Goal: Information Seeking & Learning: Learn about a topic

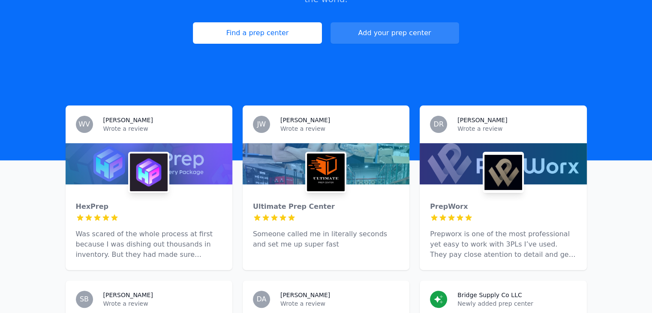
scroll to position [183, 0]
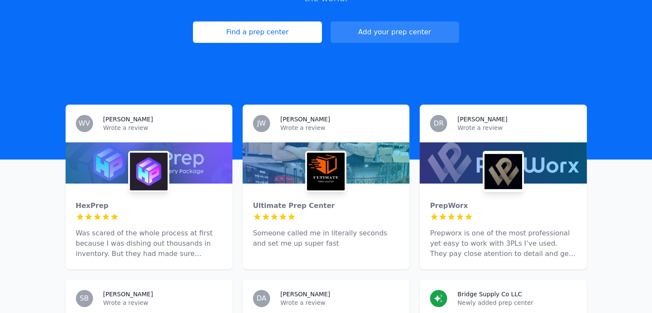
click at [310, 213] on div at bounding box center [326, 217] width 146 height 9
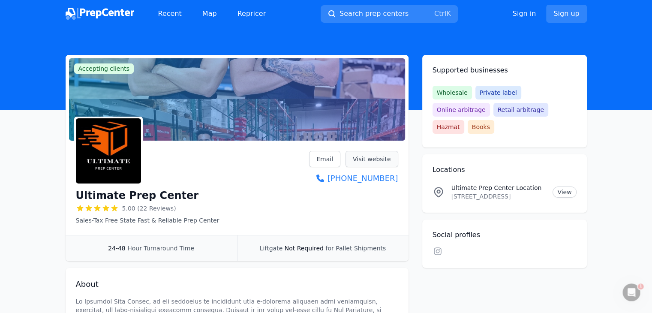
click at [361, 155] on link "Visit website" at bounding box center [372, 159] width 53 height 16
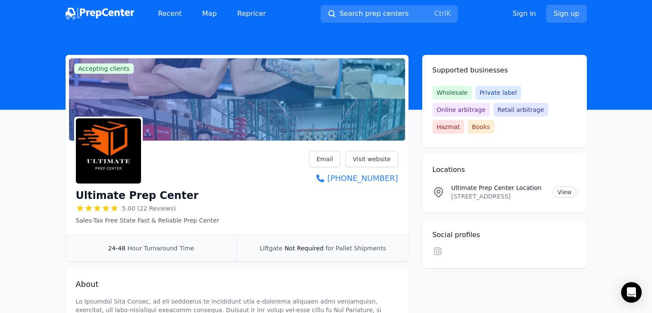
scroll to position [43, 0]
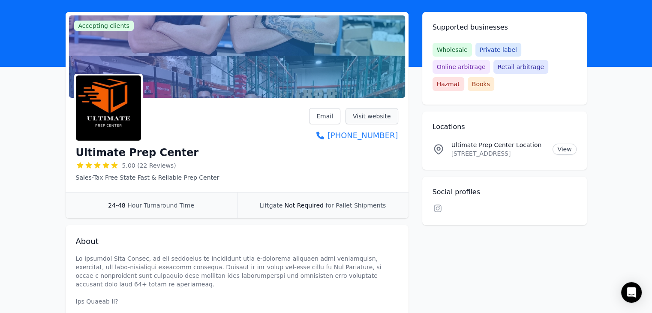
click at [375, 118] on link "Visit website" at bounding box center [372, 116] width 53 height 16
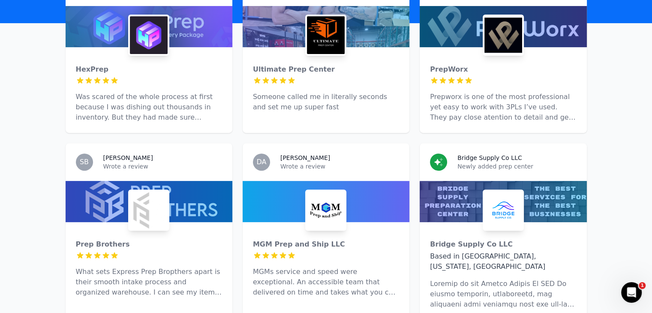
scroll to position [322, 0]
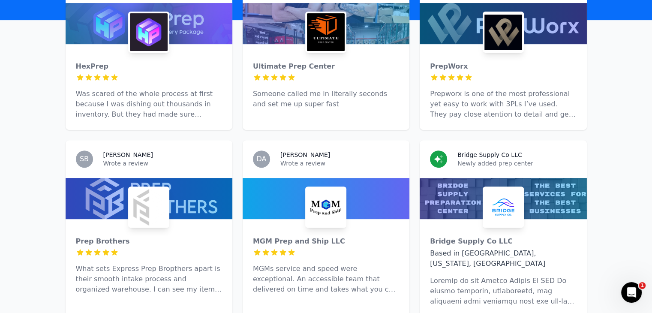
click at [490, 73] on div at bounding box center [503, 77] width 146 height 9
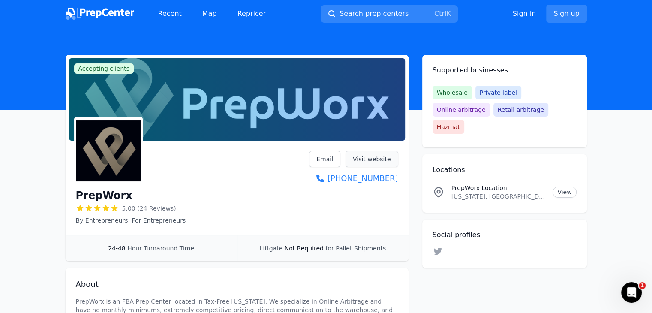
click at [369, 156] on link "Visit website" at bounding box center [372, 159] width 53 height 16
